Goal: Obtain resource: Download file/media

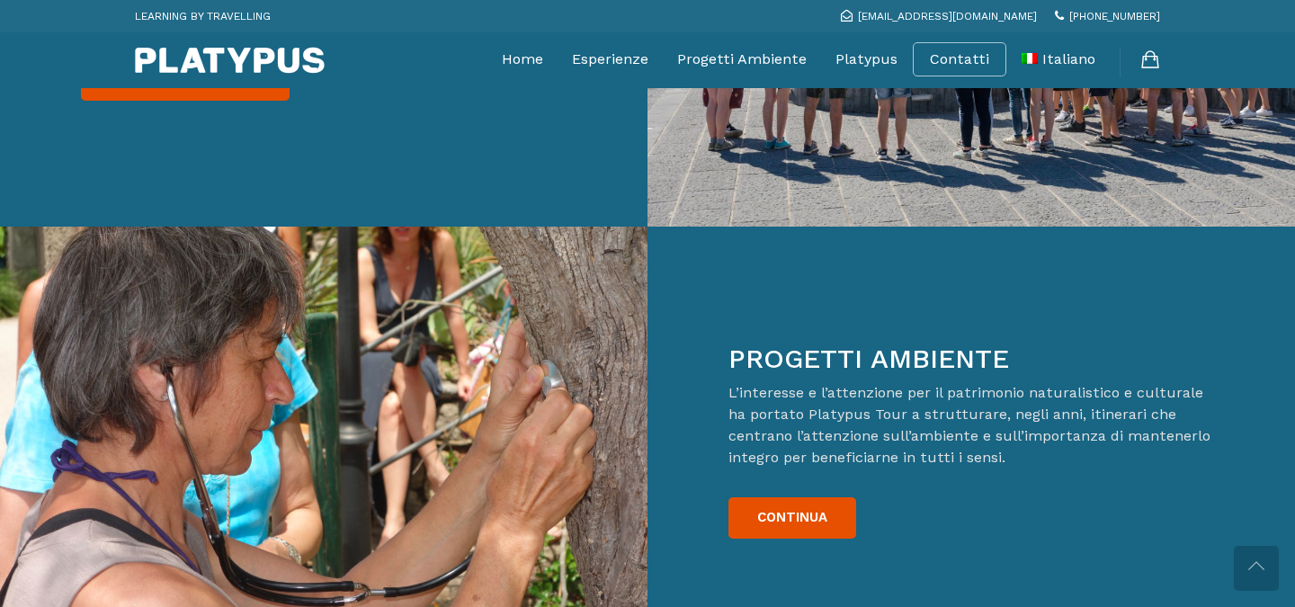
scroll to position [2980, 0]
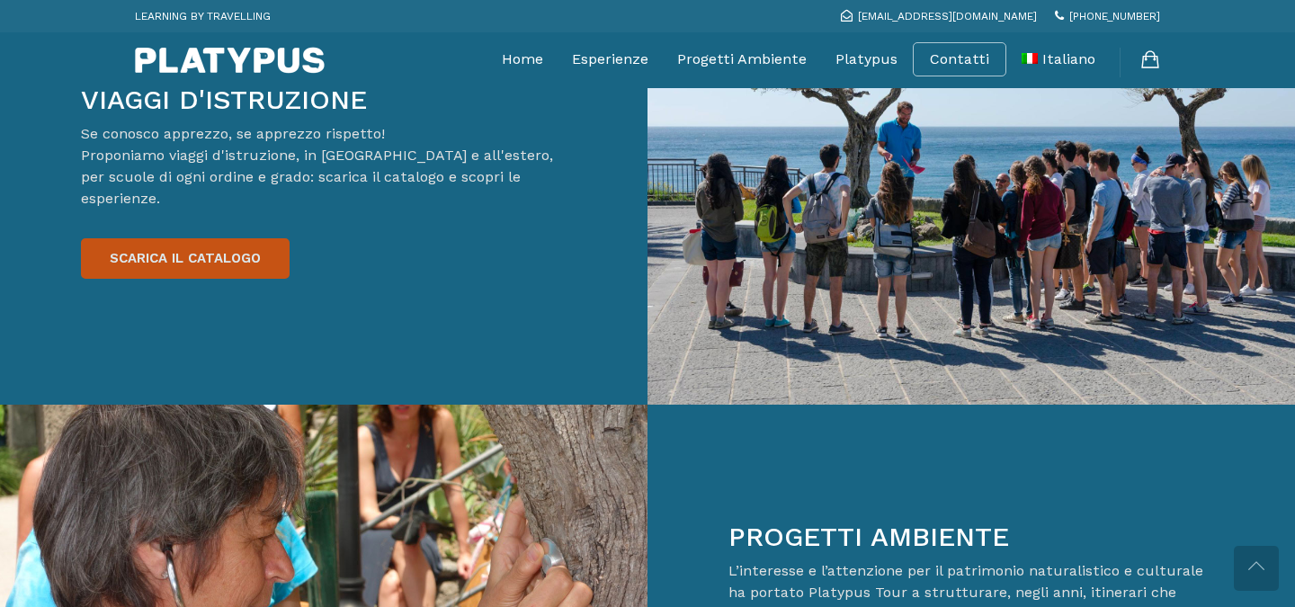
click at [210, 238] on link "SCARICA IL CATALOGO" at bounding box center [185, 258] width 209 height 40
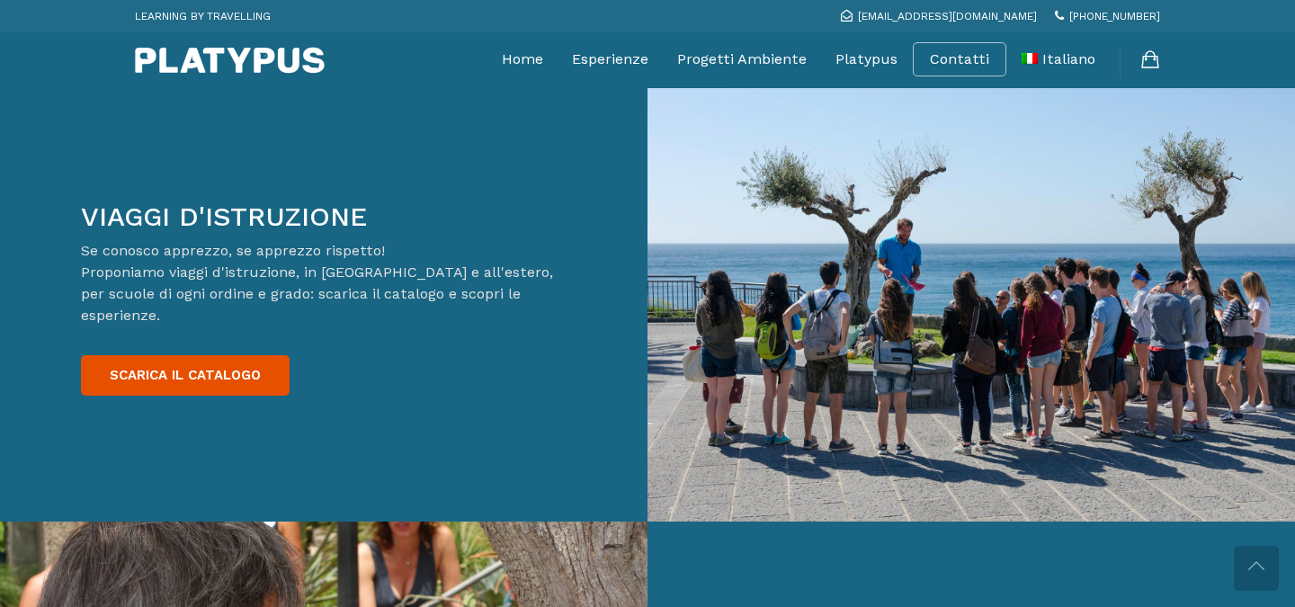
scroll to position [2856, 0]
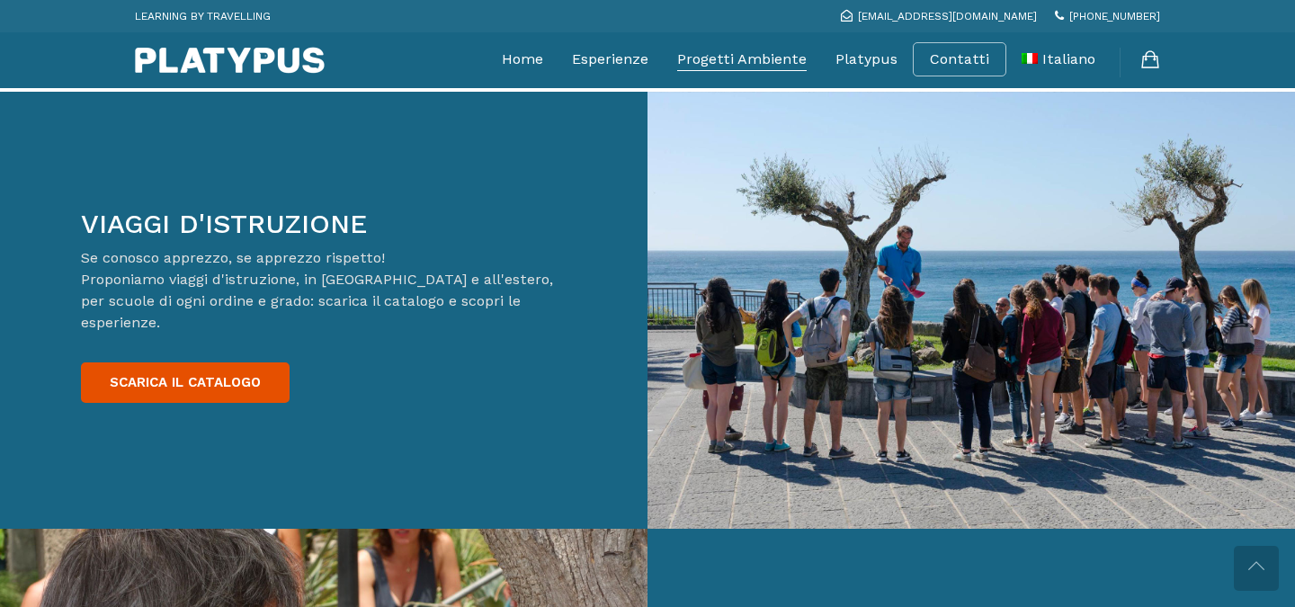
click at [721, 54] on link "Progetti Ambiente" at bounding box center [741, 59] width 129 height 45
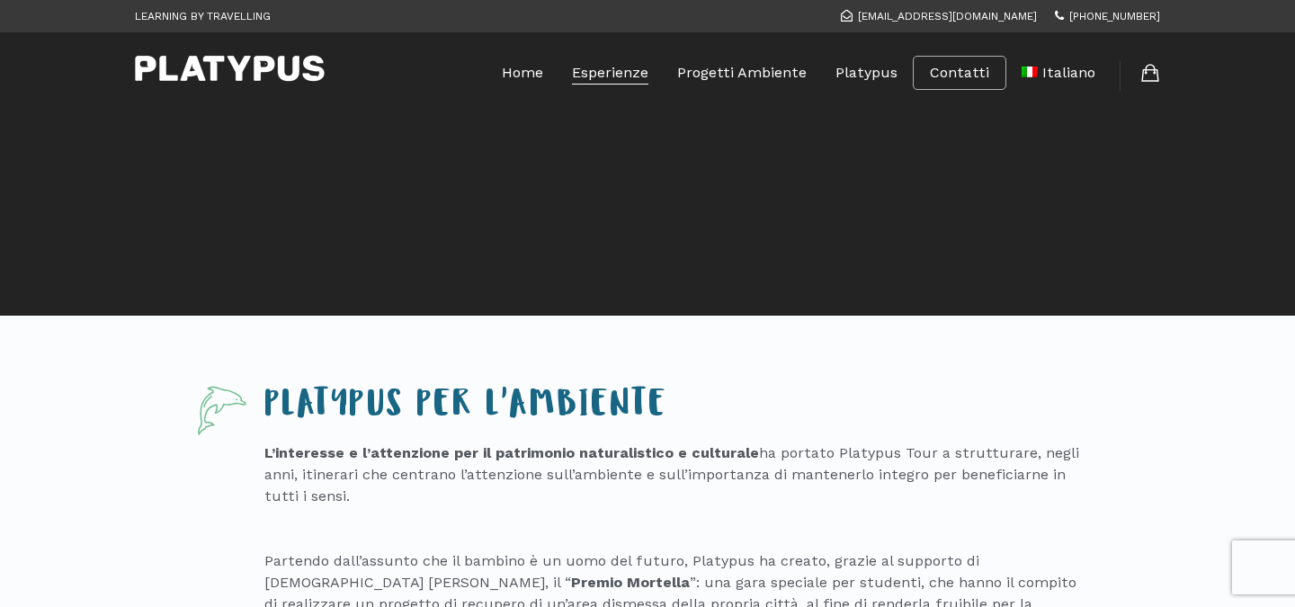
click at [632, 76] on link "Esperienze" at bounding box center [610, 72] width 76 height 45
